Goal: Use online tool/utility: Utilize a website feature to perform a specific function

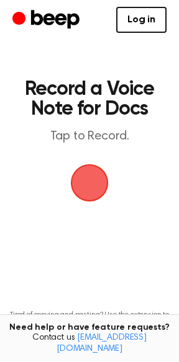
click at [79, 174] on span "button" at bounding box center [89, 182] width 53 height 53
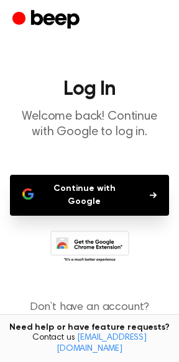
click at [53, 191] on button "Continue with Google" at bounding box center [89, 195] width 159 height 41
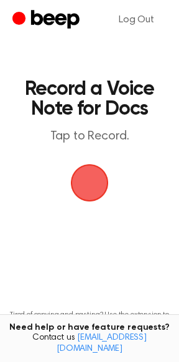
click at [78, 191] on span "button" at bounding box center [89, 182] width 69 height 69
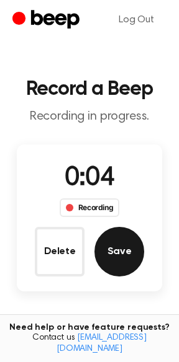
click at [118, 250] on button "Save" at bounding box center [119, 252] width 50 height 50
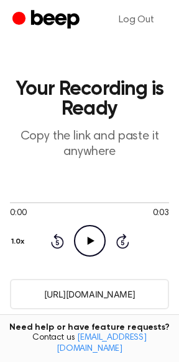
click at [89, 242] on icon at bounding box center [90, 241] width 7 height 8
click at [92, 246] on icon "Pause Audio" at bounding box center [90, 241] width 32 height 32
